Goal: Task Accomplishment & Management: Use online tool/utility

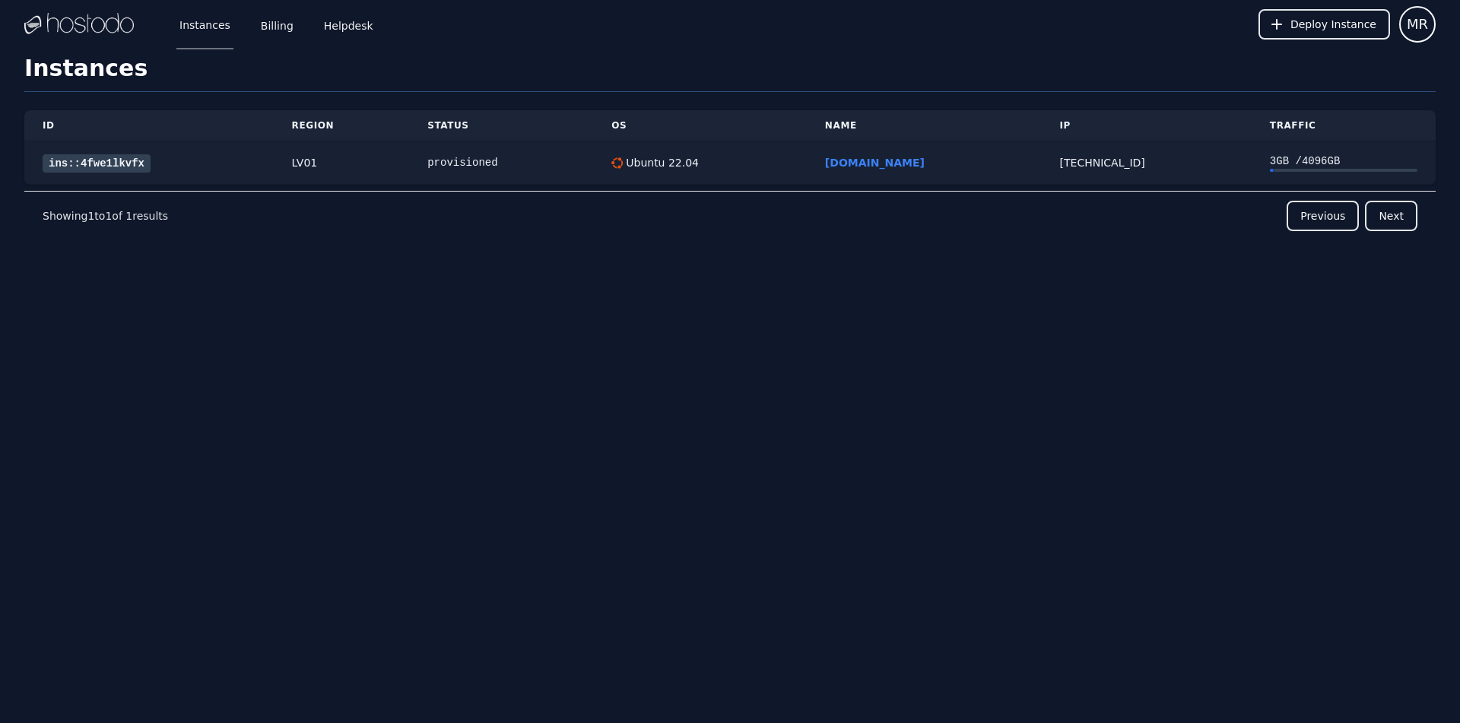
click at [145, 161] on div "ins::4fwe1lkvfx" at bounding box center [149, 163] width 213 height 16
click at [126, 160] on link "ins::4fwe1lkvfx" at bounding box center [97, 163] width 108 height 18
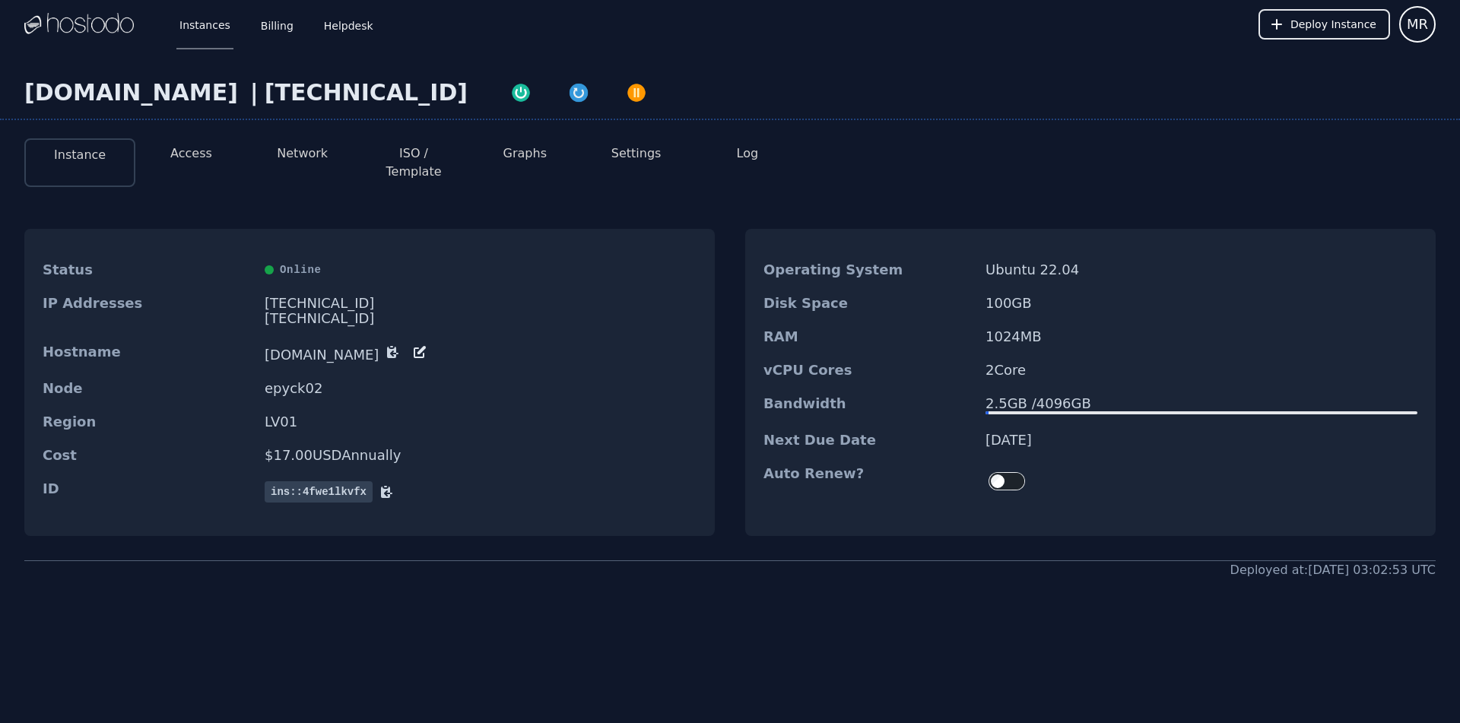
click at [196, 160] on button "Access" at bounding box center [191, 153] width 42 height 18
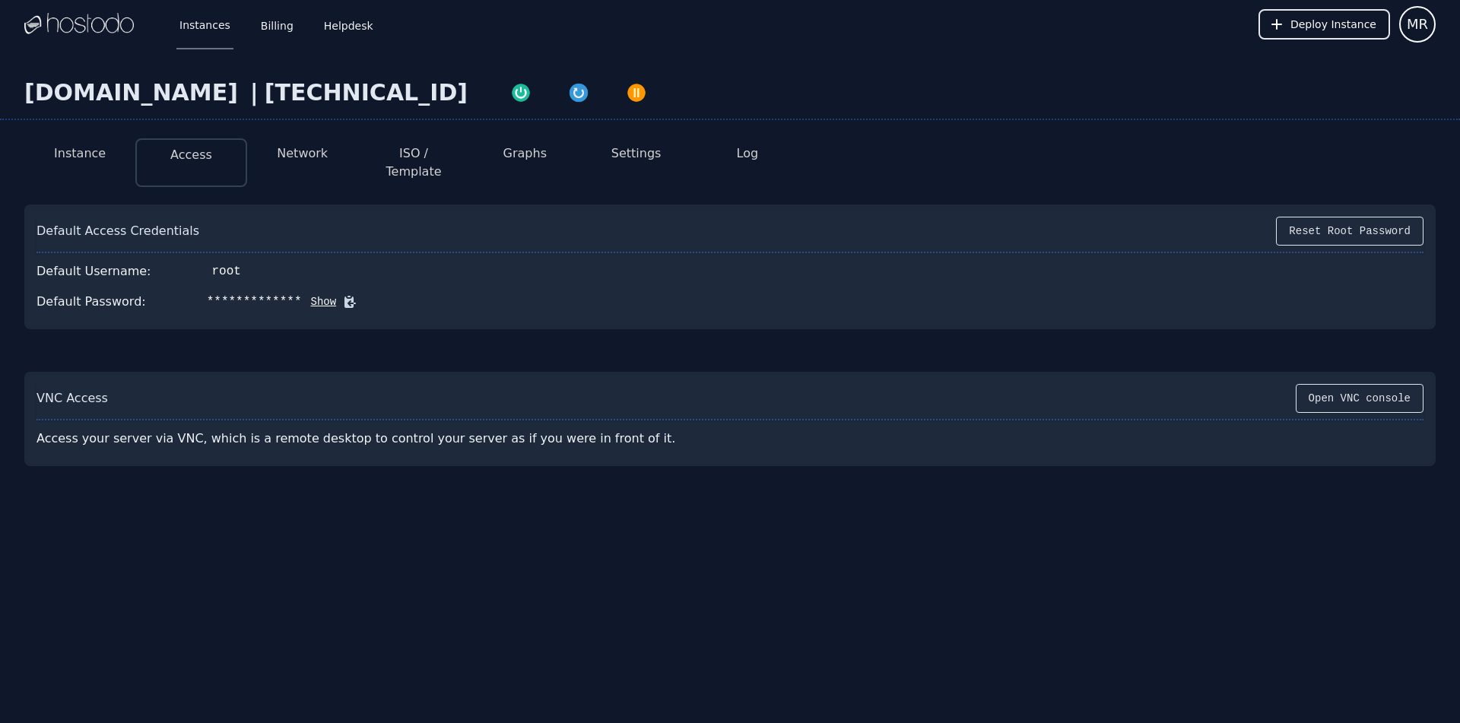
click at [344, 297] on icon at bounding box center [349, 302] width 11 height 11
